Goal: Task Accomplishment & Management: Use online tool/utility

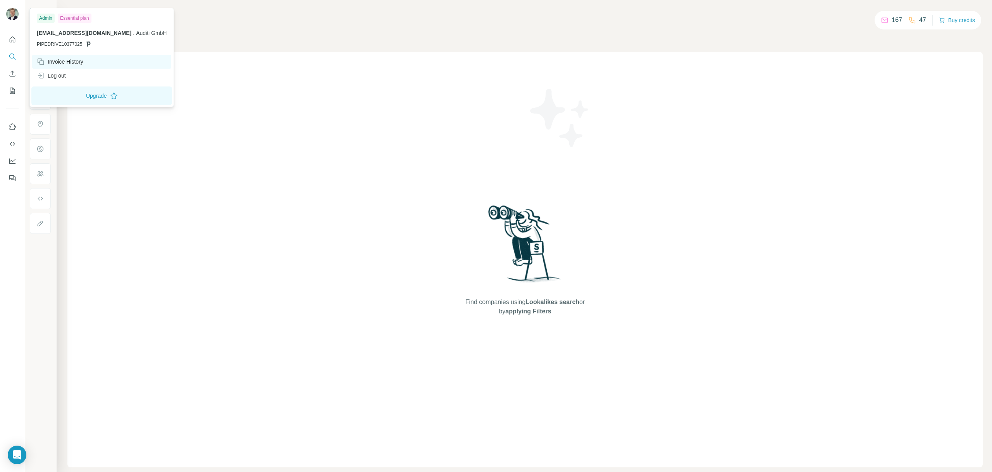
click at [62, 61] on div "Invoice History" at bounding box center [60, 62] width 47 height 8
click at [69, 60] on div "Invoice History" at bounding box center [60, 62] width 47 height 8
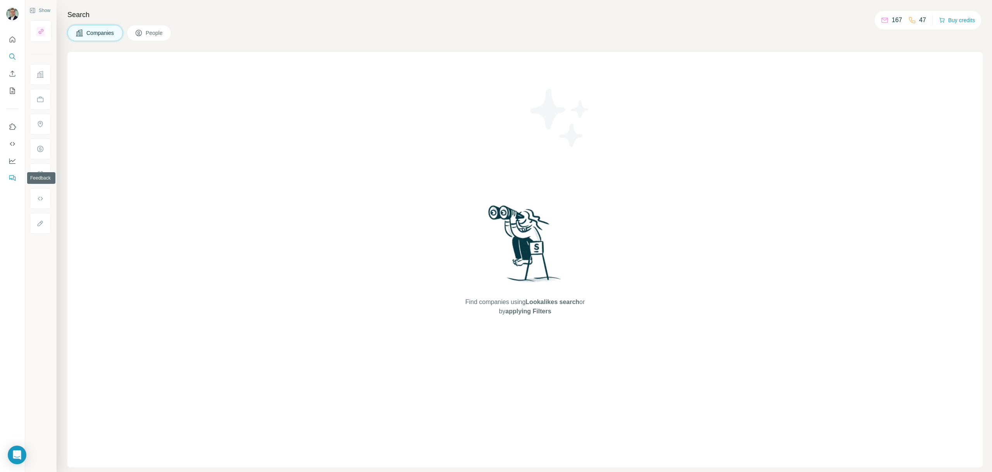
click at [3, 471] on html "Show Search Companies People Find companies using Lookalikes search or by apply…" at bounding box center [496, 236] width 992 height 472
click at [13, 41] on icon "Quick start" at bounding box center [13, 39] width 6 height 6
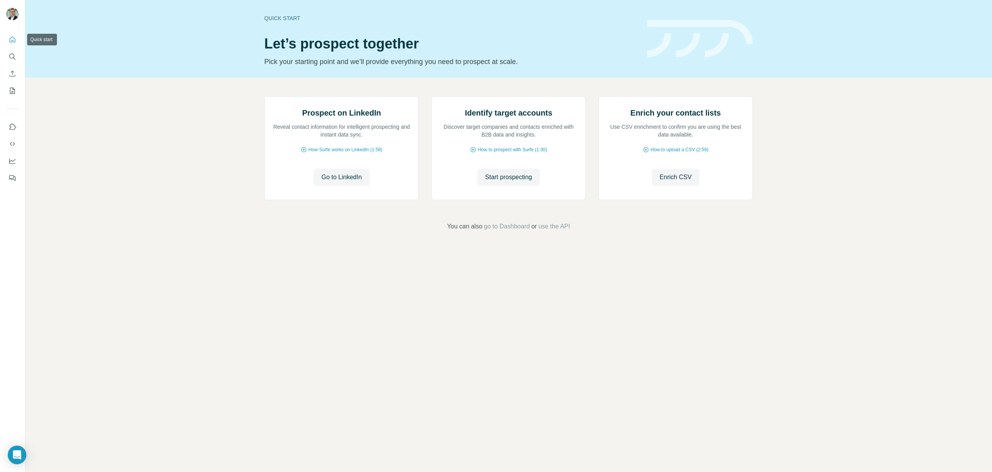
click at [13, 41] on icon "Quick start" at bounding box center [13, 39] width 6 height 6
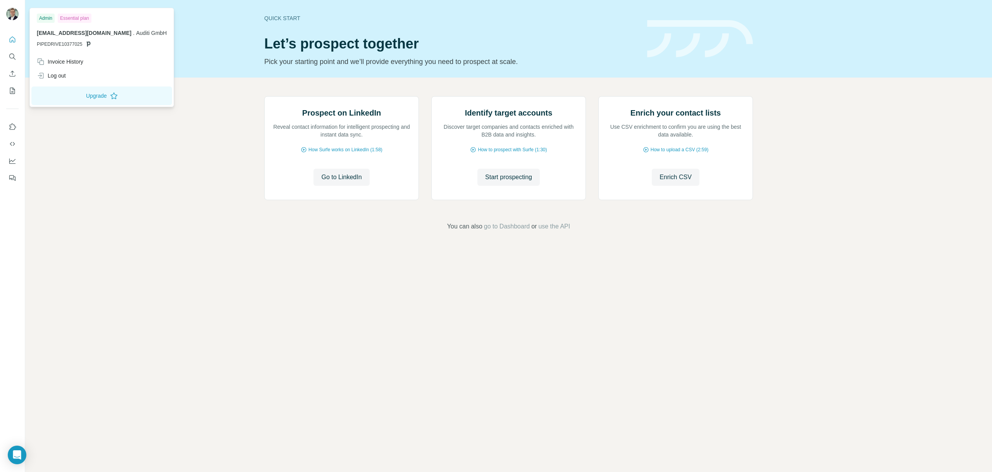
click at [12, 16] on img at bounding box center [12, 14] width 12 height 12
click at [13, 58] on icon "Search" at bounding box center [13, 57] width 8 height 8
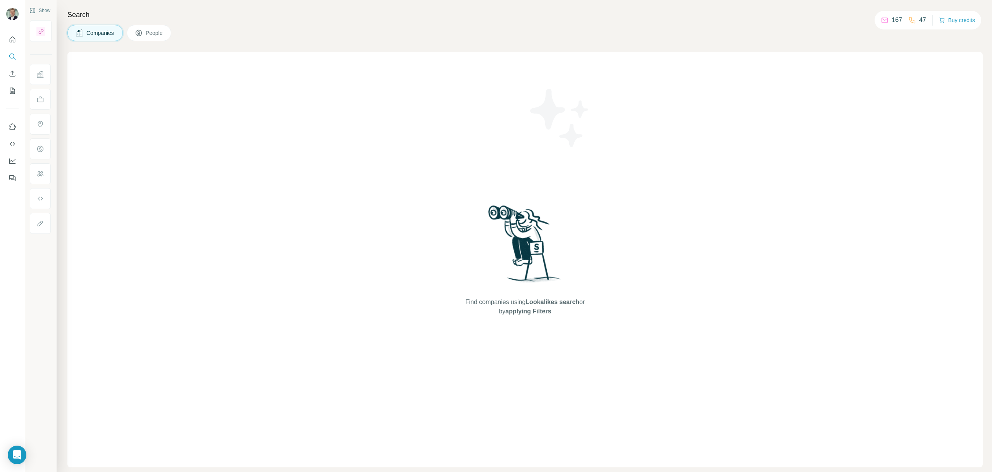
click at [893, 24] on p "167" at bounding box center [897, 20] width 10 height 9
click at [920, 21] on p "47" at bounding box center [923, 20] width 7 height 9
click at [13, 161] on icon "Dashboard" at bounding box center [12, 160] width 6 height 3
